Goal: Check status: Check status

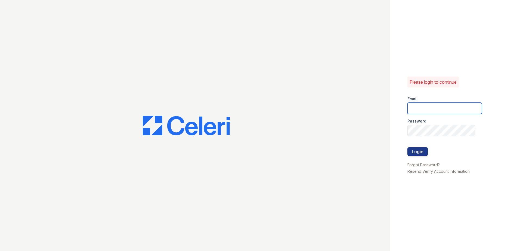
type input "ademary@trinity-pm.com"
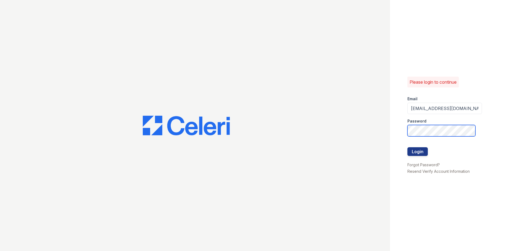
click at [300, 136] on div "Please login to continue Email ademary@trinity-pm.com Password Login Forgot Pas…" at bounding box center [260, 125] width 520 height 251
click at [407, 147] on button "Login" at bounding box center [417, 151] width 20 height 9
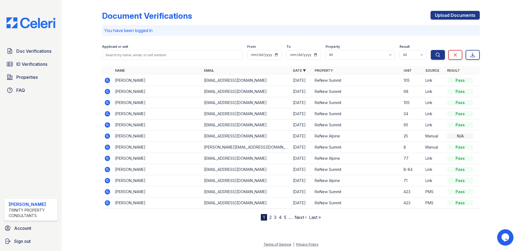
click at [106, 81] on icon at bounding box center [107, 80] width 5 height 5
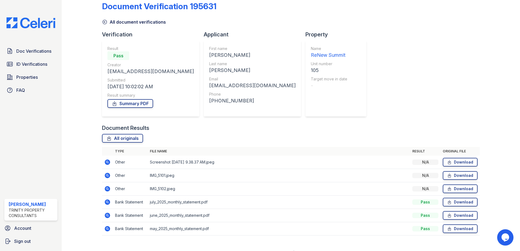
scroll to position [18, 0]
